Goal: Find specific page/section: Find specific page/section

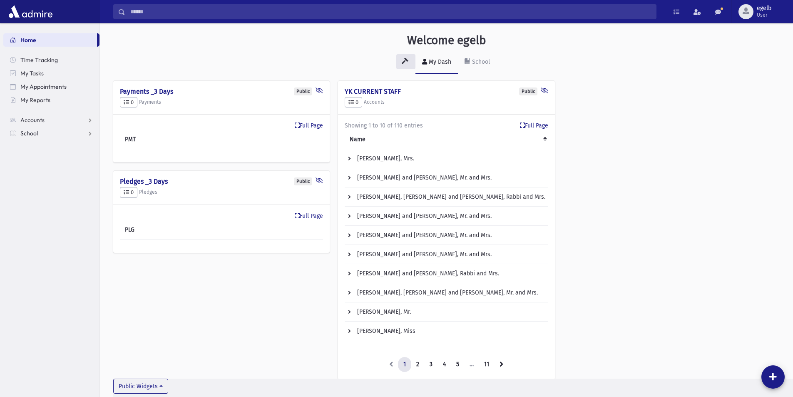
click at [36, 134] on span "School" at bounding box center [28, 132] width 17 height 7
click at [35, 146] on span "Students" at bounding box center [36, 146] width 23 height 7
click at [36, 148] on span "Students" at bounding box center [36, 146] width 23 height 7
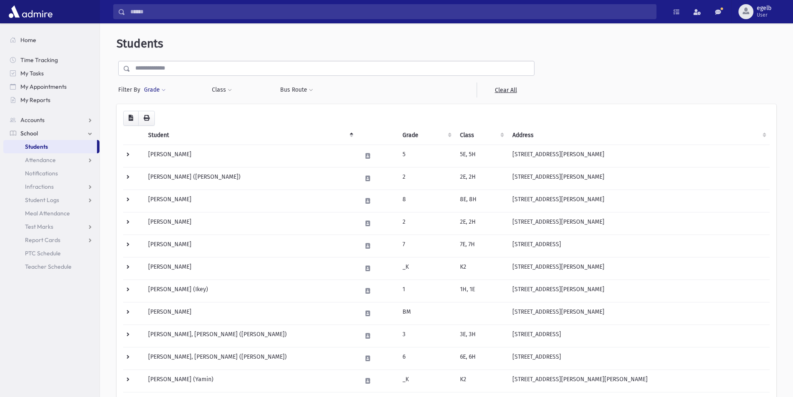
click at [147, 88] on button "Grade" at bounding box center [155, 89] width 22 height 15
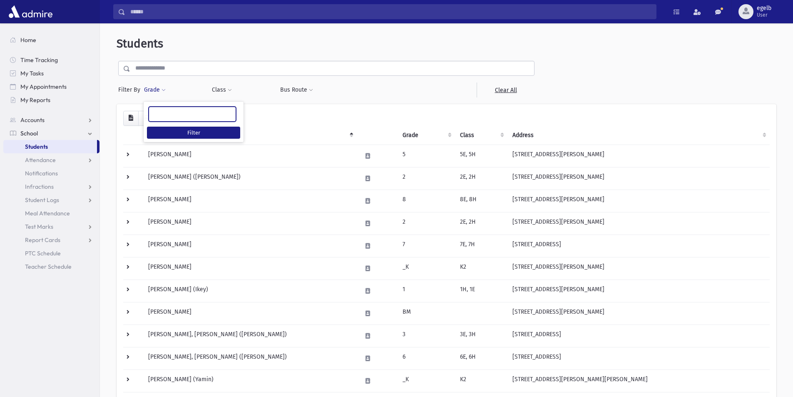
click at [168, 117] on ul at bounding box center [192, 113] width 87 height 12
select select "**"
click at [177, 135] on button "Filter" at bounding box center [193, 133] width 93 height 12
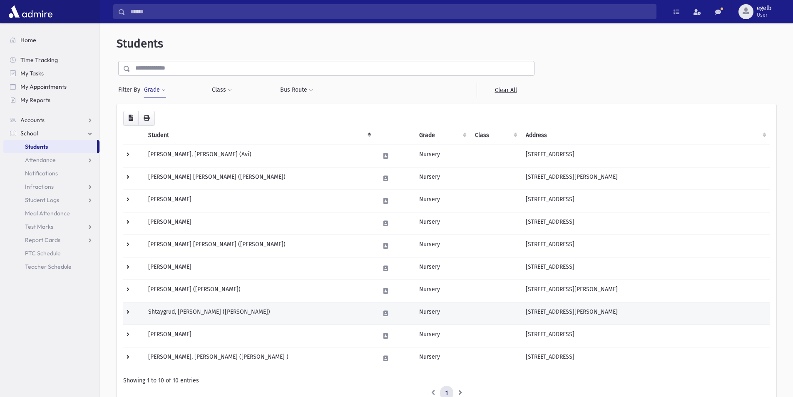
scroll to position [42, 0]
